Goal: Information Seeking & Learning: Check status

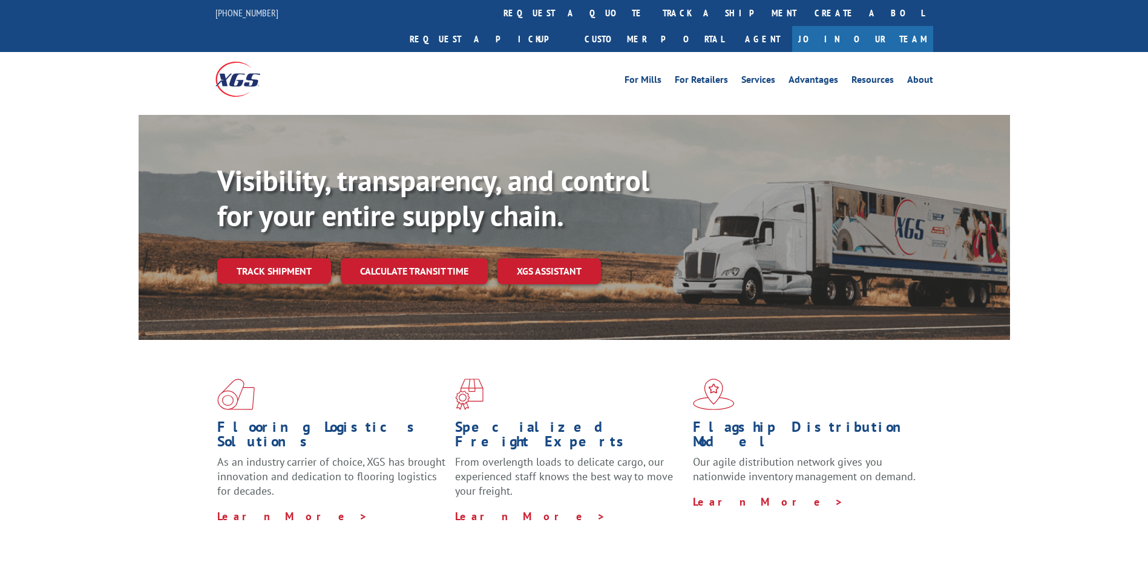
click at [271, 258] on link "Track shipment" at bounding box center [274, 270] width 114 height 25
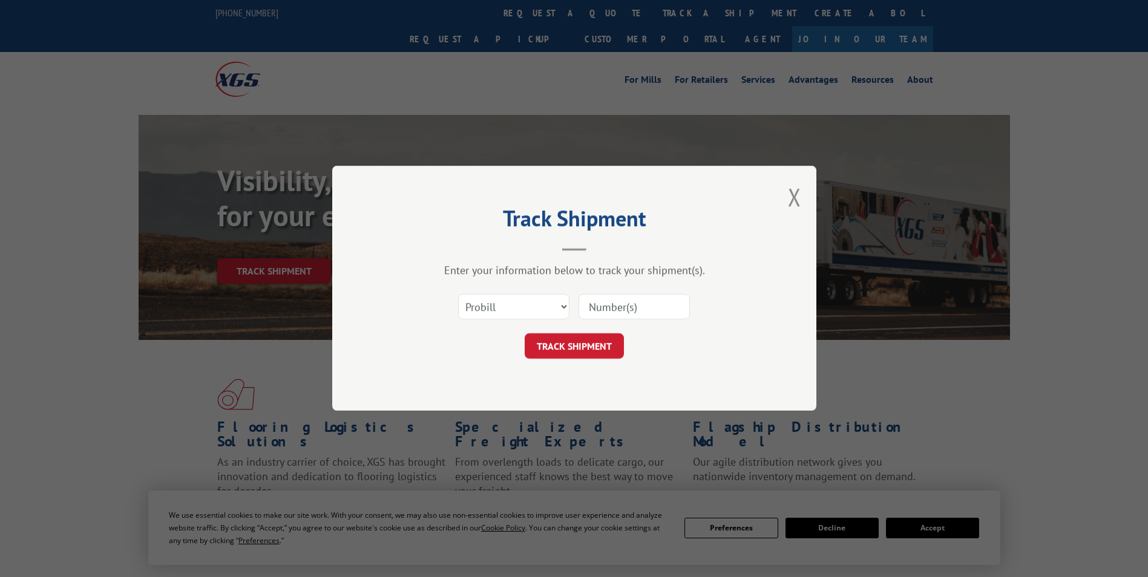
click at [620, 300] on input at bounding box center [634, 307] width 111 height 25
paste input "17558051"
type input "17558051"
click at [585, 338] on button "TRACK SHIPMENT" at bounding box center [574, 346] width 99 height 25
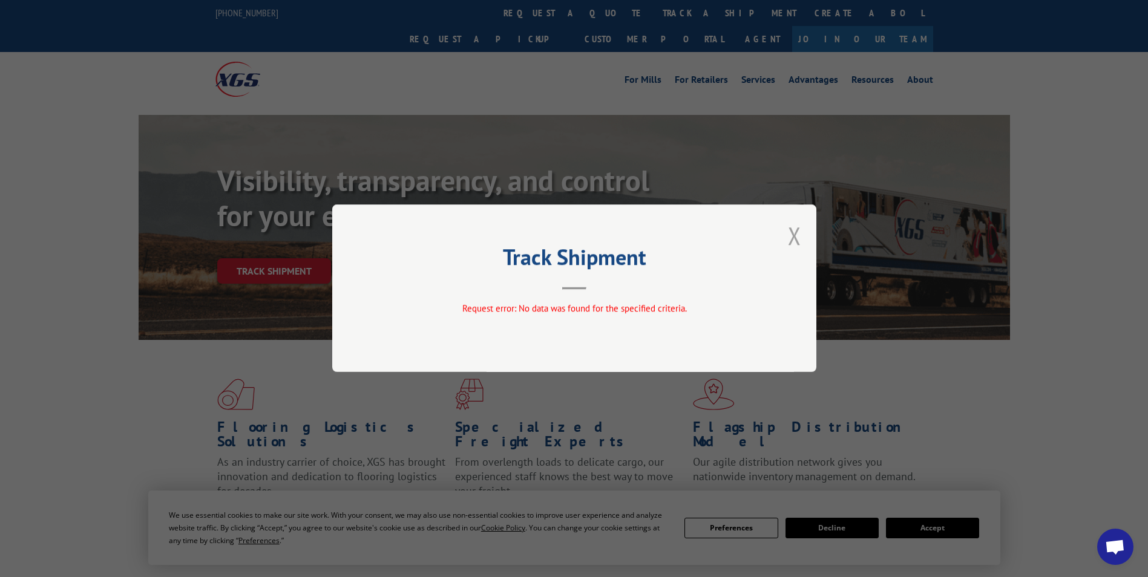
click at [794, 235] on button "Close modal" at bounding box center [794, 236] width 13 height 32
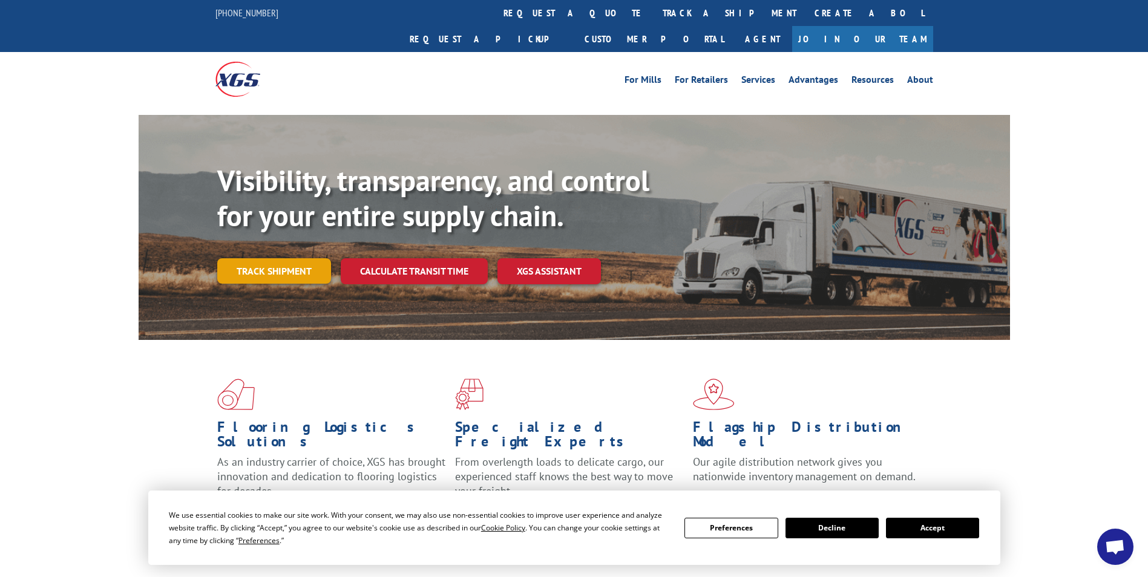
click at [296, 258] on link "Track shipment" at bounding box center [274, 270] width 114 height 25
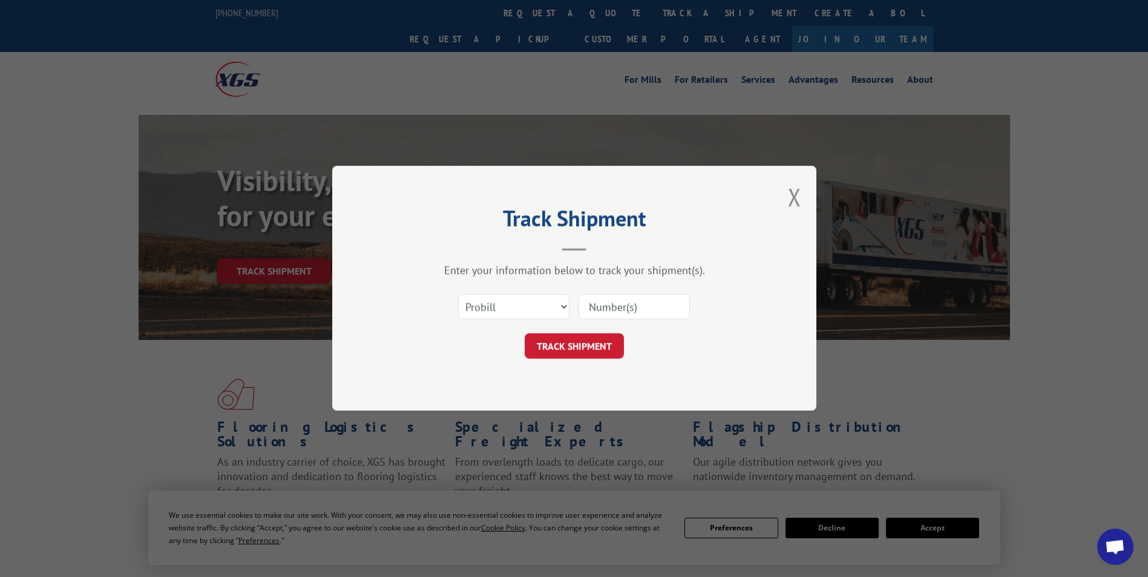
click at [623, 313] on input at bounding box center [634, 307] width 111 height 25
paste input "17558051"
type input "17558051"
click at [601, 349] on button "TRACK SHIPMENT" at bounding box center [574, 346] width 99 height 25
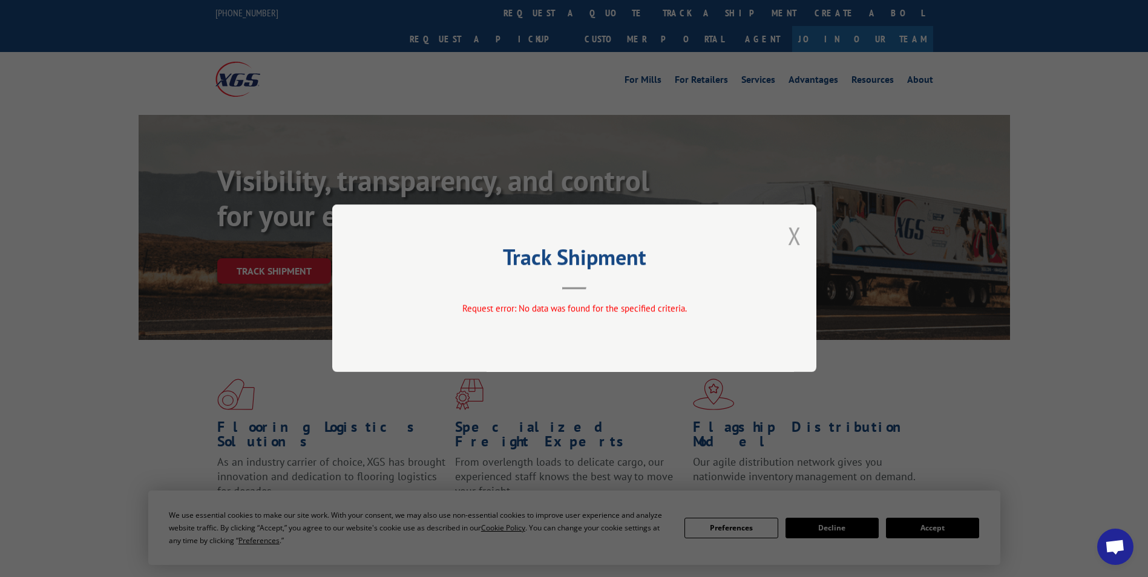
click at [794, 225] on button "Close modal" at bounding box center [794, 236] width 13 height 32
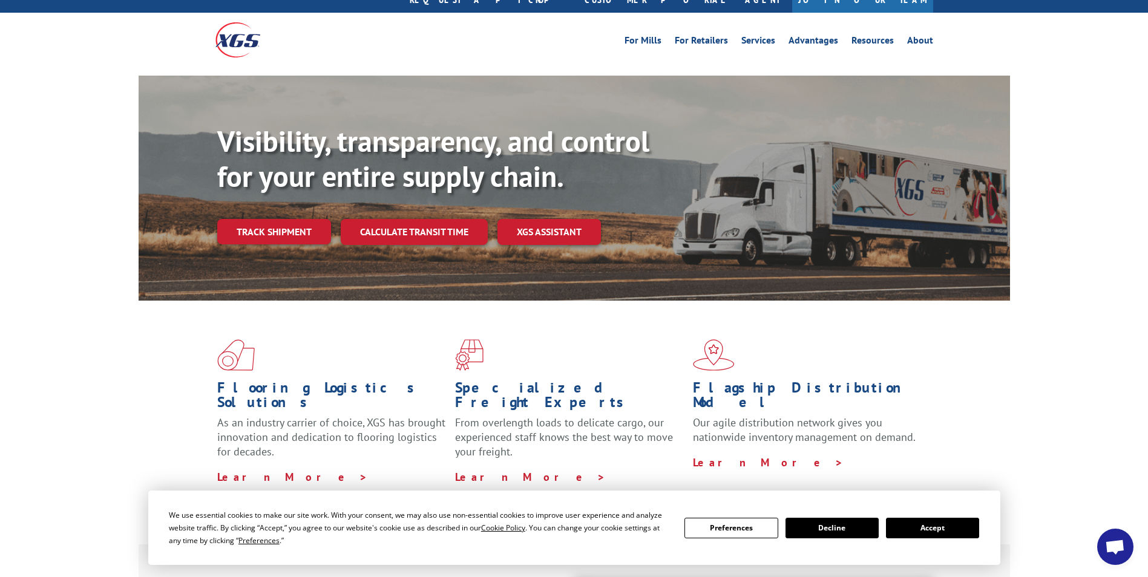
scroll to position [61, 0]
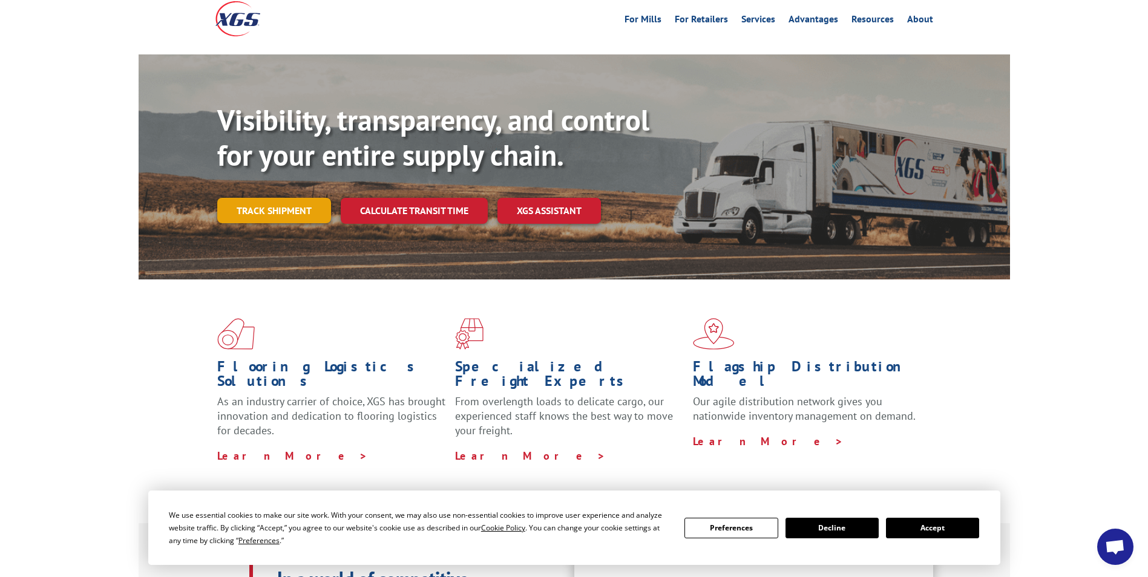
click at [286, 198] on link "Track shipment" at bounding box center [274, 210] width 114 height 25
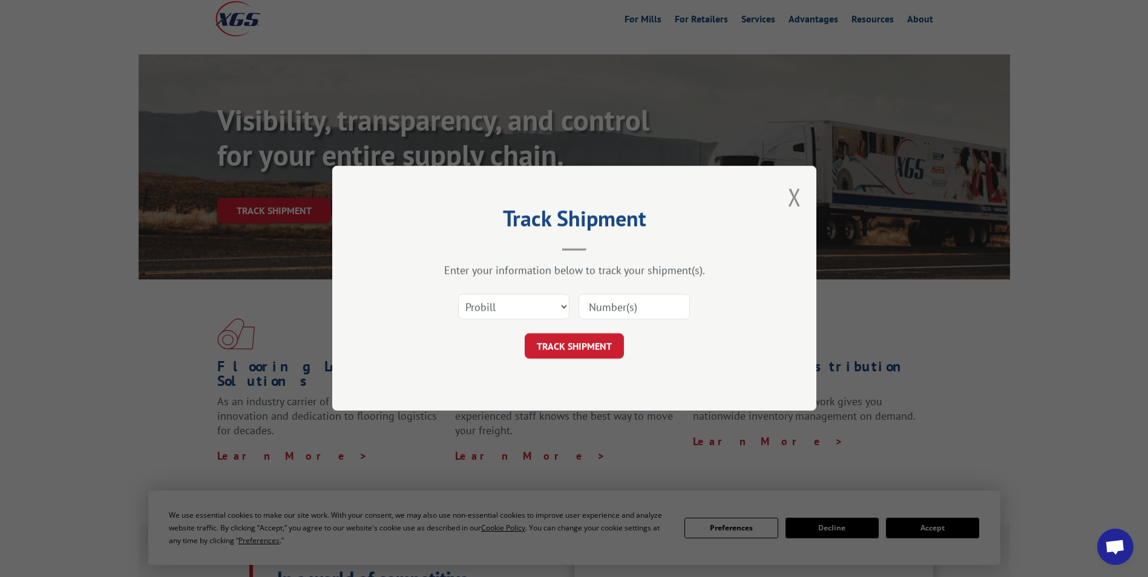
click at [626, 303] on input at bounding box center [634, 307] width 111 height 25
paste input "17558050"
type input "17558050"
click at [590, 352] on button "TRACK SHIPMENT" at bounding box center [574, 346] width 99 height 25
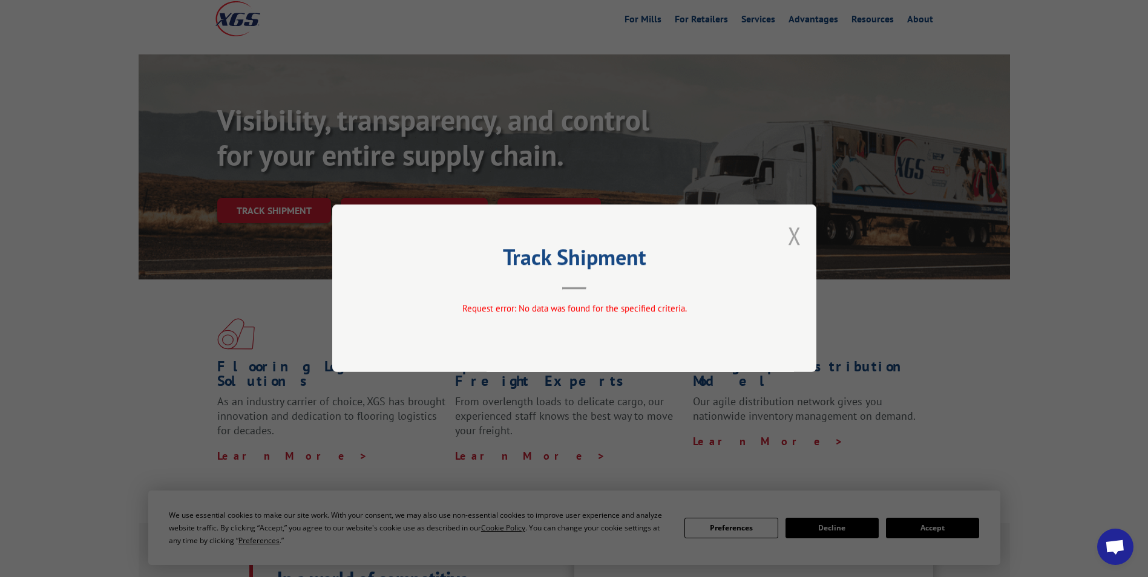
click at [793, 236] on button "Close modal" at bounding box center [794, 236] width 13 height 32
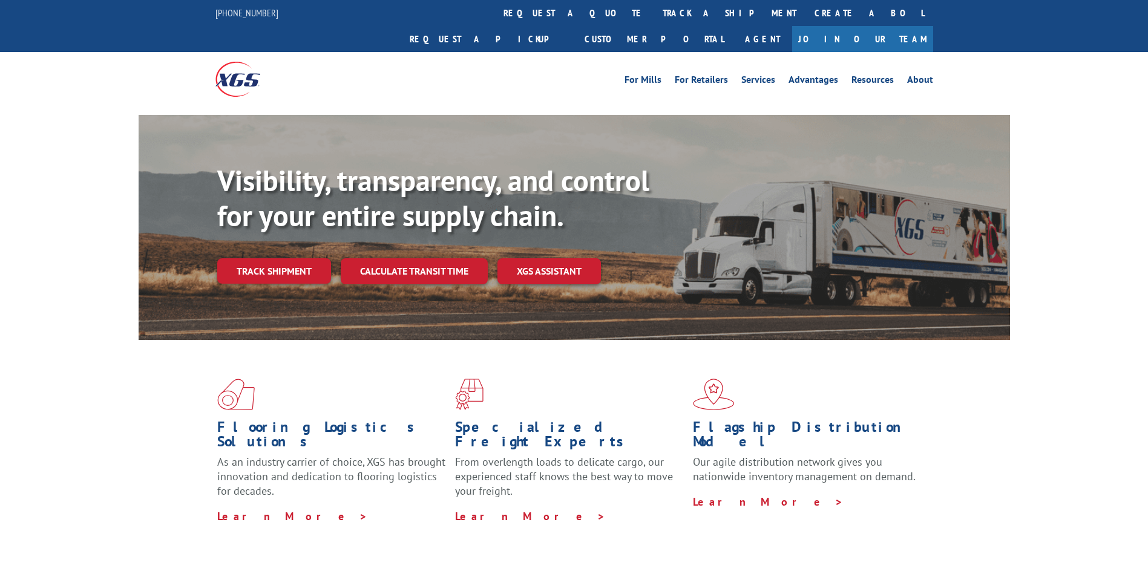
click at [288, 258] on link "Track shipment" at bounding box center [274, 270] width 114 height 25
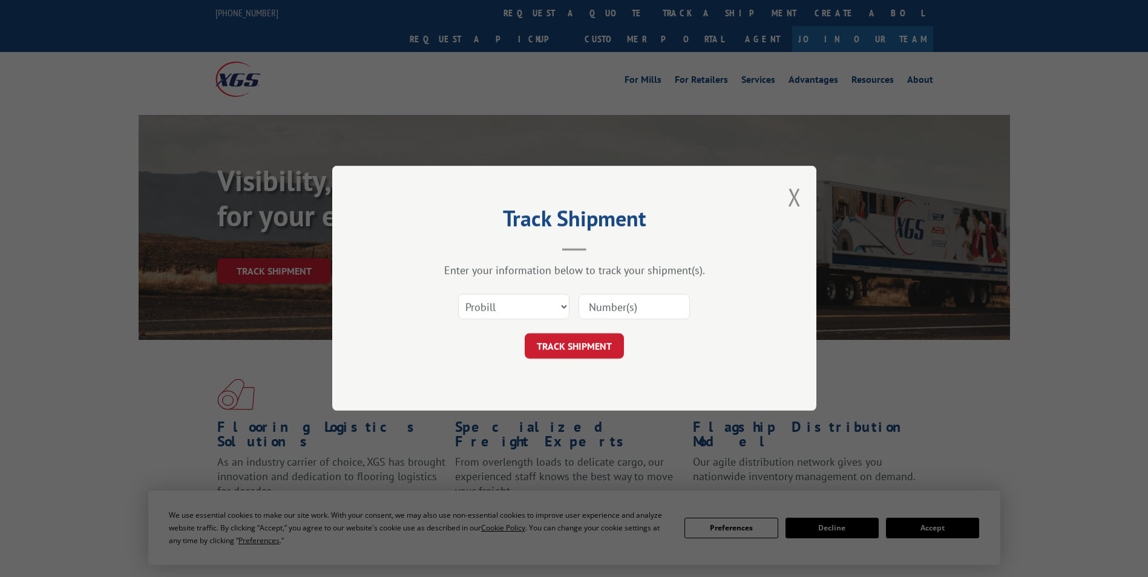
click at [619, 299] on input at bounding box center [634, 307] width 111 height 25
paste input "17558050"
type input "17558050"
click at [610, 339] on button "TRACK SHIPMENT" at bounding box center [574, 346] width 99 height 25
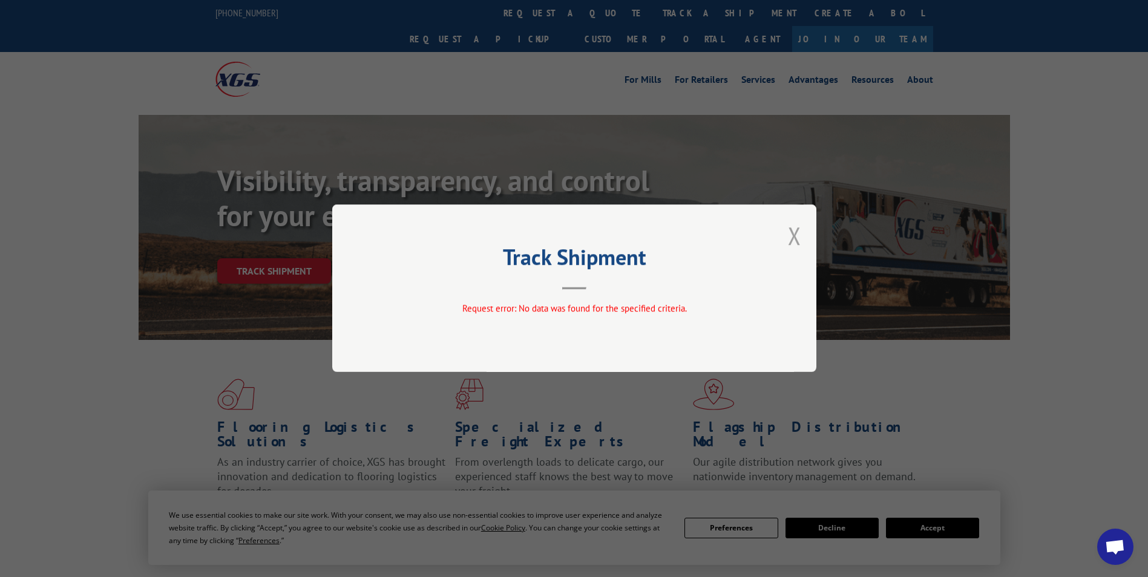
click at [798, 237] on button "Close modal" at bounding box center [794, 236] width 13 height 32
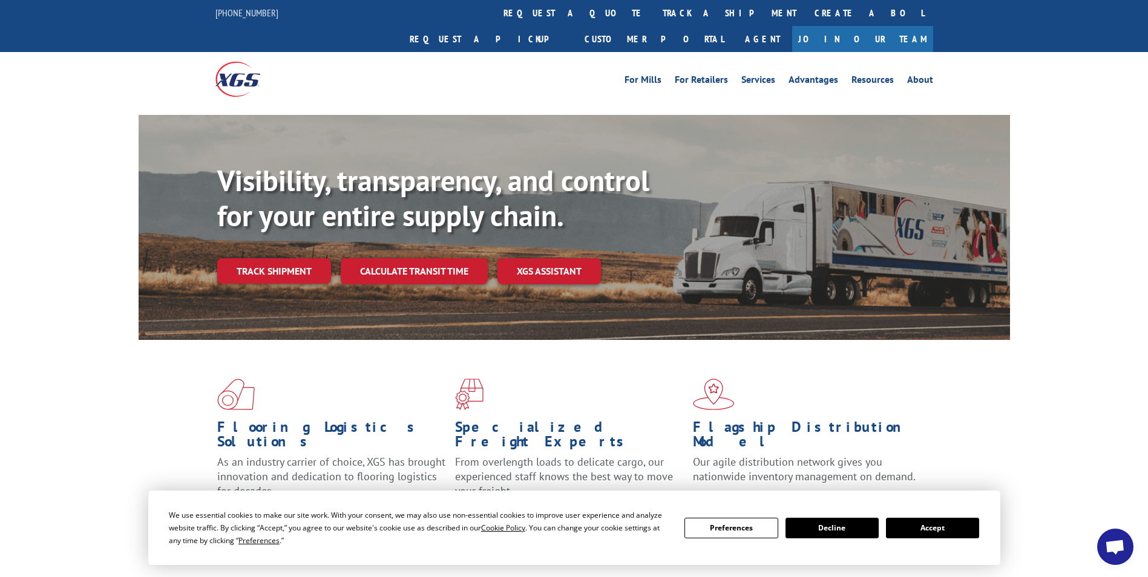
click at [277, 263] on div "Visibility, transparency, and control for your entire supply chain. Track shipm…" at bounding box center [613, 247] width 793 height 169
click at [276, 258] on link "Track shipment" at bounding box center [274, 270] width 114 height 25
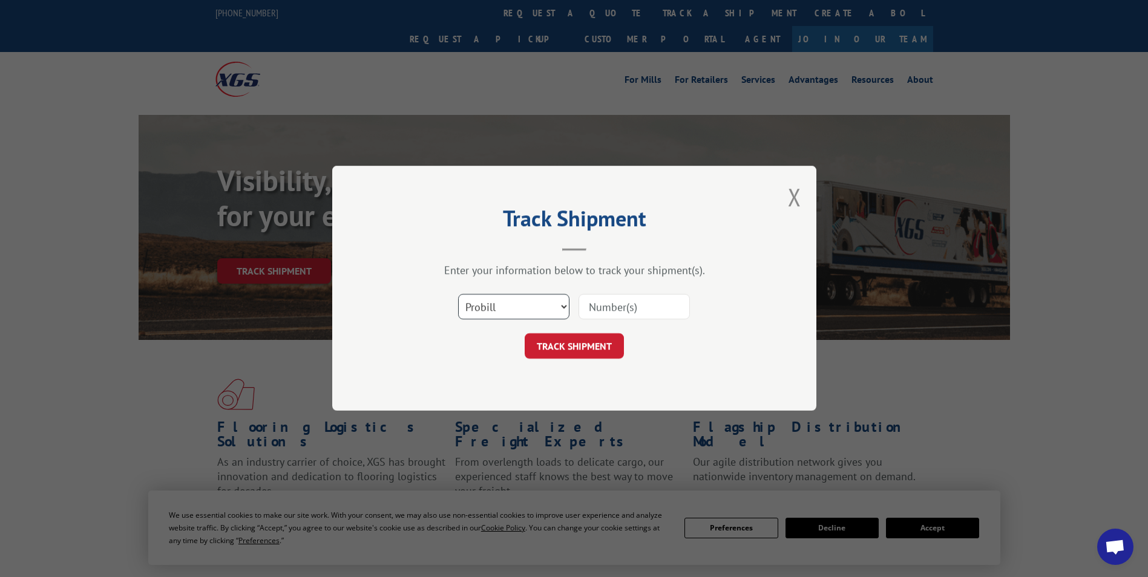
click at [479, 304] on select "Select category... Probill BOL PO" at bounding box center [513, 307] width 111 height 25
select select "po"
click at [458, 295] on select "Select category... Probill BOL PO" at bounding box center [513, 307] width 111 height 25
click at [634, 305] on input at bounding box center [634, 307] width 111 height 25
paste input "1064509794"
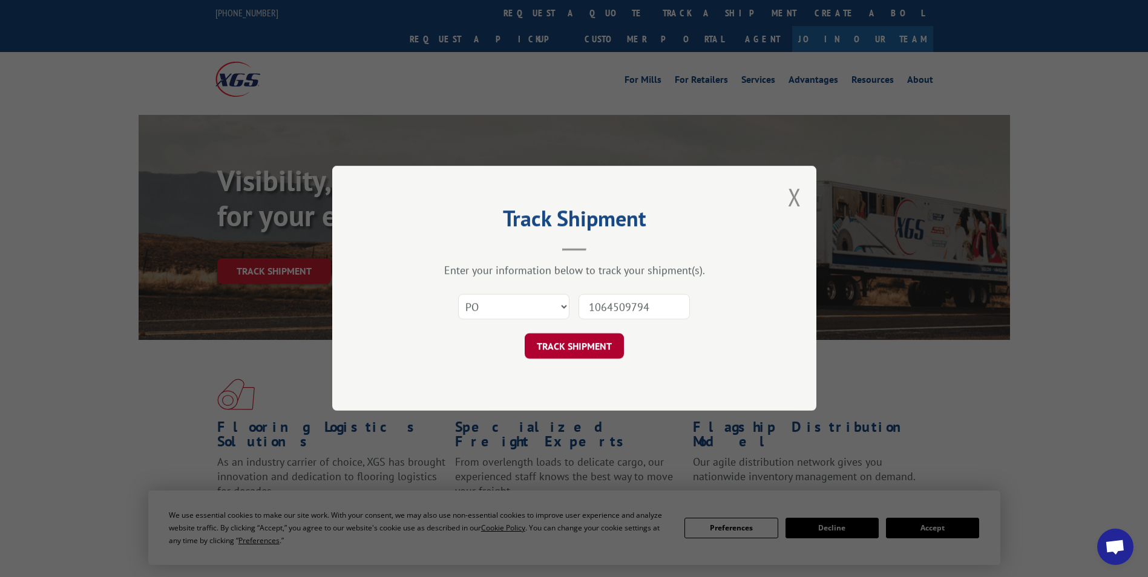
type input "1064509794"
click at [605, 346] on button "TRACK SHIPMENT" at bounding box center [574, 346] width 99 height 25
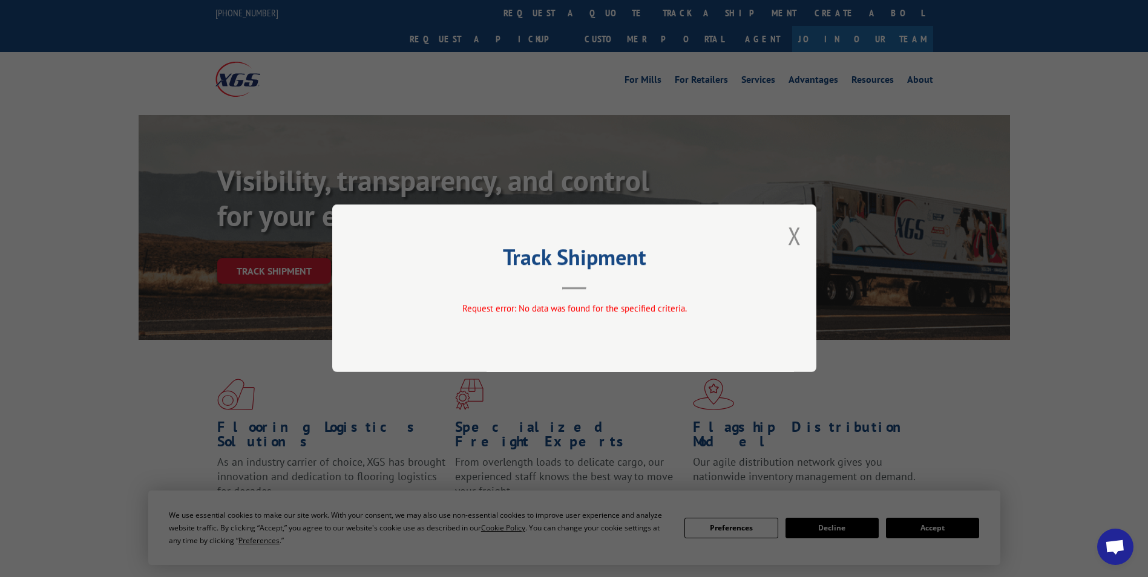
click at [802, 235] on div "Track Shipment Request error: No data was found for the specified criteria." at bounding box center [574, 289] width 484 height 168
click at [793, 234] on button "Close modal" at bounding box center [794, 236] width 13 height 32
